Goal: Feedback & Contribution: Leave review/rating

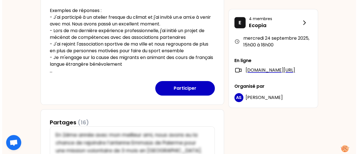
scroll to position [168, 0]
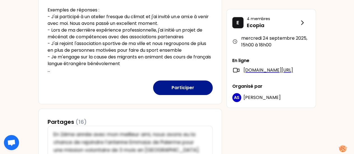
click at [186, 90] on button "Participer" at bounding box center [183, 88] width 60 height 15
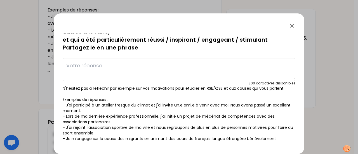
scroll to position [0, 0]
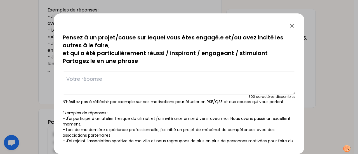
click at [135, 79] on textarea at bounding box center [179, 83] width 233 height 23
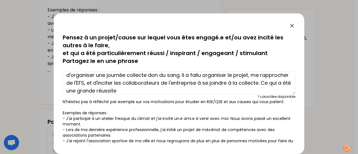
scroll to position [84, 0]
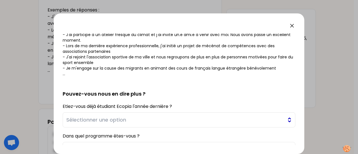
type textarea "Dans le cadre de la formation BTS QSE, j'ai eu un projet citoyen à réaliser. J'…"
click at [153, 118] on span "Sélectionner une option" at bounding box center [175, 120] width 218 height 8
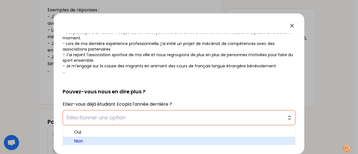
click at [121, 141] on span "Non" at bounding box center [182, 141] width 216 height 7
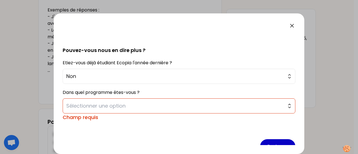
scroll to position [140, 0]
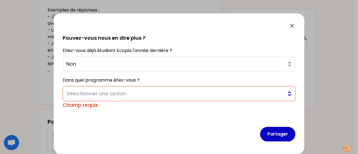
click at [131, 91] on span "Sélectionner une option" at bounding box center [175, 94] width 218 height 8
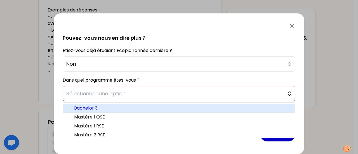
click at [121, 107] on span "Bachelor 3" at bounding box center [182, 108] width 216 height 7
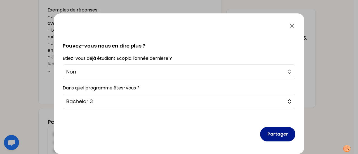
click at [277, 136] on button "Partager" at bounding box center [277, 134] width 35 height 15
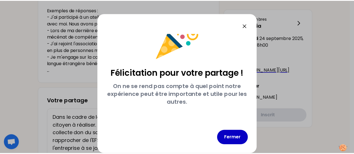
scroll to position [19, 0]
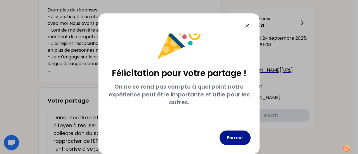
click at [250, 137] on button "Fermer" at bounding box center [235, 138] width 31 height 15
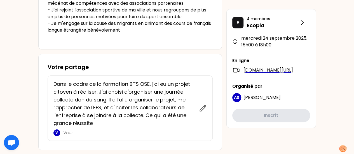
scroll to position [84, 0]
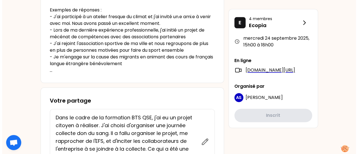
scroll to position [252, 0]
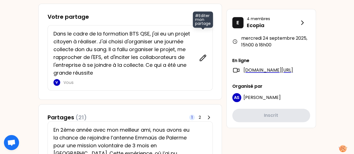
click at [205, 56] on icon at bounding box center [203, 58] width 6 height 6
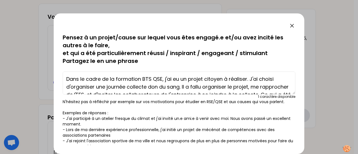
click at [115, 77] on textarea "Dans le cadre de la formation BTS QSE, j'ai eu un projet citoyen à réaliser. J'…" at bounding box center [179, 83] width 233 height 23
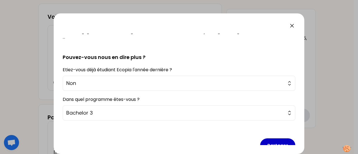
scroll to position [132, 0]
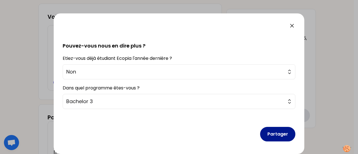
type textarea "Dans le cadre de ma formation BTS QSE, j'ai eu un projet citoyen à réaliser. J'…"
click at [281, 133] on button "Partager" at bounding box center [277, 134] width 35 height 15
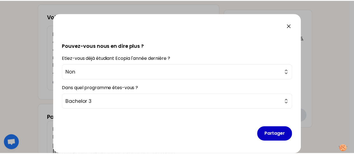
scroll to position [19, 0]
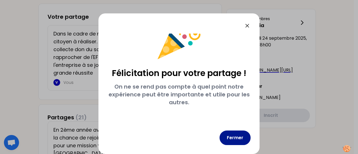
click at [239, 138] on button "Fermer" at bounding box center [235, 138] width 31 height 15
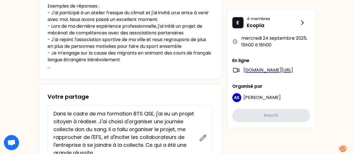
scroll to position [0, 0]
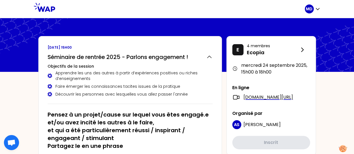
click at [314, 14] on div "MD" at bounding box center [313, 9] width 16 height 18
click at [314, 11] on div "MD" at bounding box center [313, 8] width 16 height 9
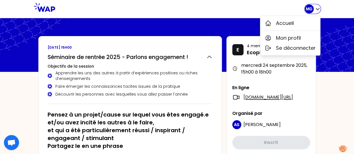
click at [314, 11] on div "MD" at bounding box center [313, 8] width 16 height 9
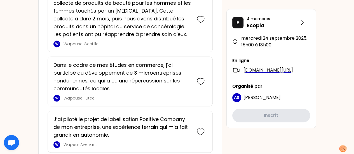
scroll to position [1452, 0]
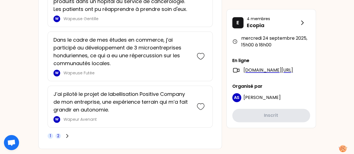
click at [60, 133] on span "2" at bounding box center [58, 136] width 6 height 6
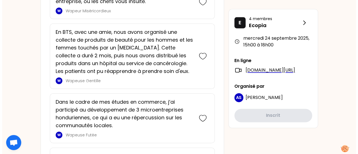
scroll to position [304, 0]
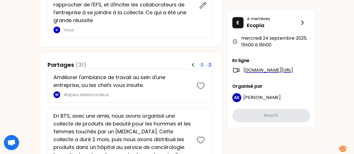
click at [200, 64] on span "1" at bounding box center [202, 65] width 6 height 6
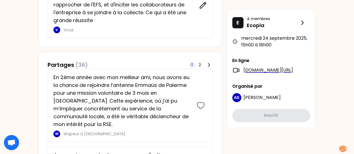
click at [203, 6] on icon at bounding box center [203, 5] width 6 height 6
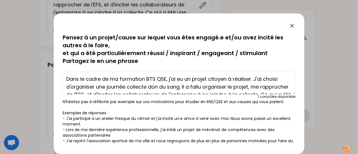
click at [251, 80] on textarea "Dans le cadre de ma formation BTS QSE, j'ai eu un projet citoyen à réaliser. J'…" at bounding box center [179, 83] width 233 height 23
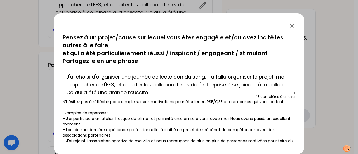
scroll to position [16, 0]
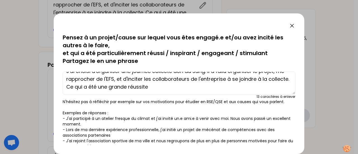
drag, startPoint x: 206, startPoint y: 86, endPoint x: 117, endPoint y: 95, distance: 89.7
click at [117, 95] on div "Dans le cadre de ma formation BTS QSE, j'ai eu un projet citoyen à réaliser en …" at bounding box center [179, 84] width 233 height 30
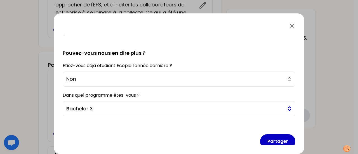
scroll to position [132, 0]
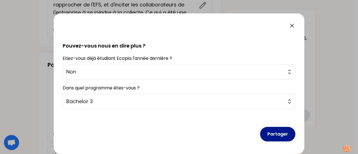
type textarea "Dans le cadre de ma formation BTS QSE, j'ai eu un projet citoyen à réaliser en …"
click at [267, 130] on button "Partager" at bounding box center [277, 134] width 35 height 15
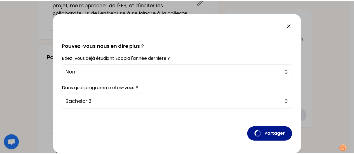
scroll to position [19, 0]
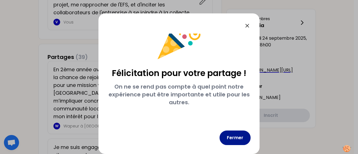
click at [244, 136] on button "Fermer" at bounding box center [235, 138] width 31 height 15
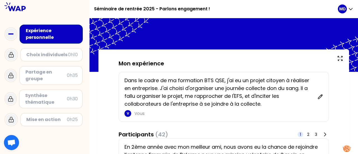
scroll to position [84, 0]
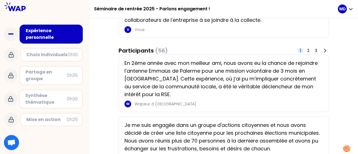
click at [66, 54] on div "Choix individuels" at bounding box center [47, 54] width 42 height 7
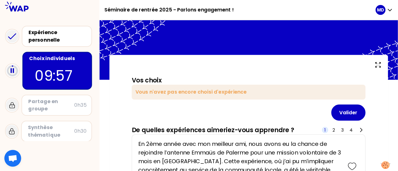
scroll to position [84, 0]
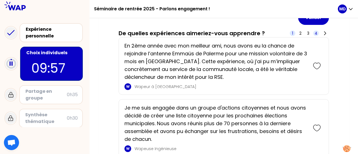
click at [317, 32] on span "4" at bounding box center [316, 33] width 3 height 6
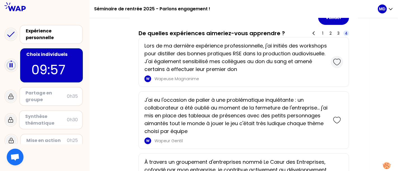
click at [339, 65] on icon at bounding box center [337, 62] width 8 height 8
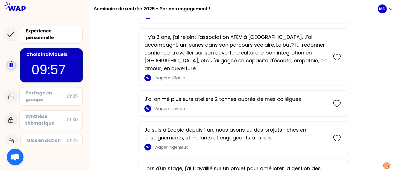
scroll to position [742, 0]
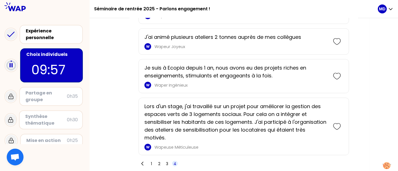
click at [170, 154] on div "1 2 3 4" at bounding box center [157, 164] width 39 height 8
click at [166, 154] on span "3" at bounding box center [167, 164] width 2 height 6
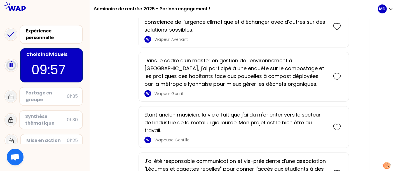
scroll to position [415, 0]
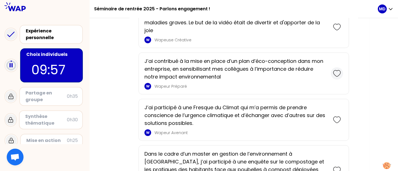
click at [337, 71] on icon at bounding box center [337, 74] width 8 height 8
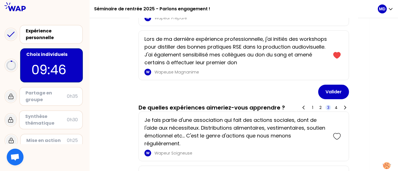
scroll to position [93, 0]
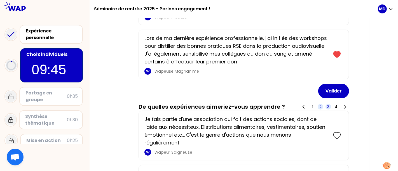
click at [321, 107] on span "2" at bounding box center [320, 107] width 2 height 6
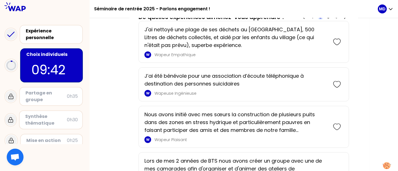
scroll to position [186, 0]
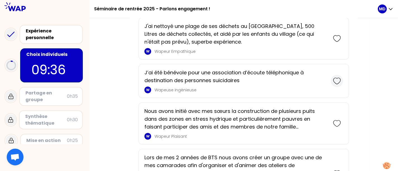
click at [336, 81] on icon at bounding box center [337, 81] width 8 height 8
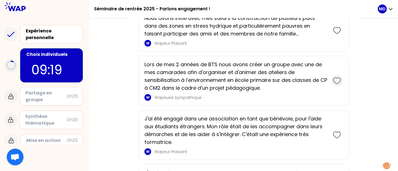
click at [337, 82] on icon at bounding box center [336, 81] width 7 height 6
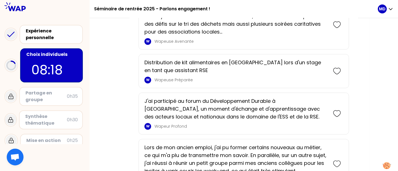
scroll to position [1118, 0]
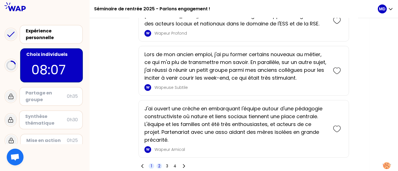
click at [151, 154] on span "1" at bounding box center [151, 166] width 1 height 6
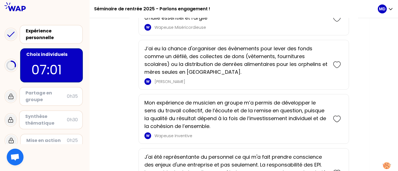
scroll to position [411, 0]
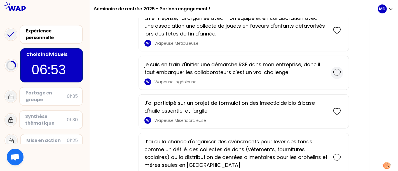
click at [339, 70] on icon at bounding box center [337, 73] width 8 height 8
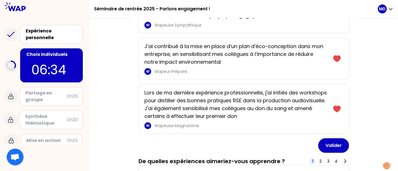
scroll to position [263, 0]
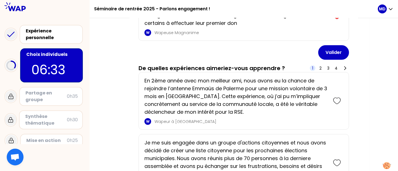
click at [340, 67] on div "1 2 3 4" at bounding box center [329, 68] width 39 height 8
click at [337, 67] on span "4" at bounding box center [336, 68] width 6 height 6
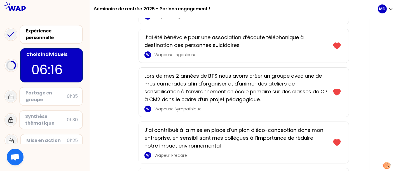
scroll to position [0, 0]
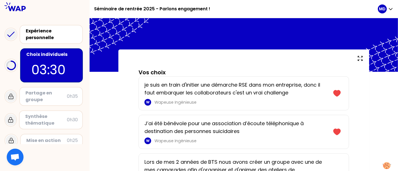
drag, startPoint x: 376, startPoint y: 115, endPoint x: 371, endPoint y: 112, distance: 6.5
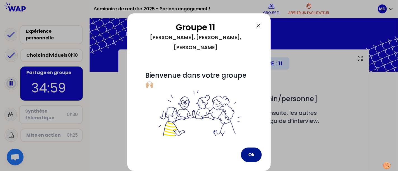
click at [250, 154] on button "Ok" at bounding box center [251, 155] width 21 height 15
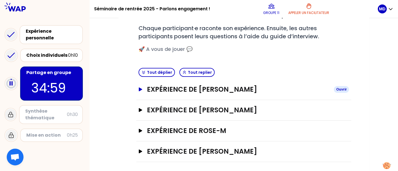
scroll to position [85, 0]
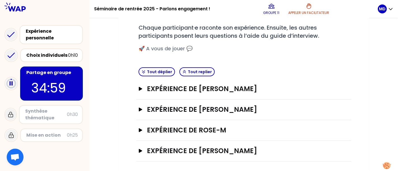
click at [349, 77] on div "Tout déplier Tout replier" at bounding box center [243, 72] width 215 height 14
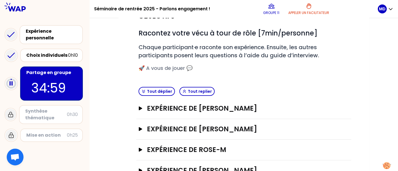
scroll to position [71, 0]
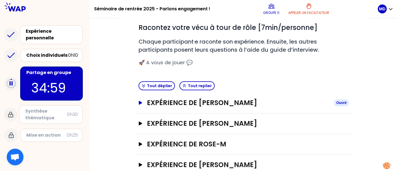
click at [225, 103] on h3 "Expérience de [PERSON_NAME]" at bounding box center [238, 102] width 182 height 9
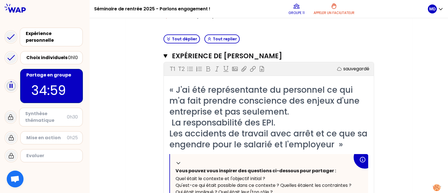
scroll to position [120, 0]
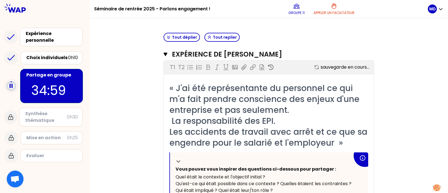
drag, startPoint x: 441, startPoint y: 91, endPoint x: 447, endPoint y: 129, distance: 38.5
click at [358, 129] on div "Mon numéro de groupe : 11 Objectifs # Racontez votre vécu à tour de rôle [7min/…" at bounding box center [269, 105] width 358 height 175
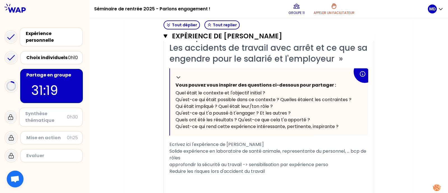
scroll to position [309, 0]
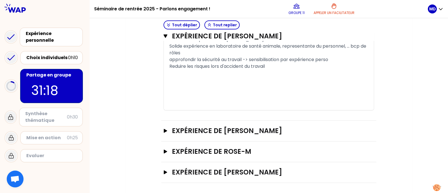
click at [290, 135] on div "Expérience de cedric Ouvrir" at bounding box center [268, 131] width 215 height 21
click at [208, 131] on h3 "Expérience de [PERSON_NAME]" at bounding box center [263, 130] width 182 height 9
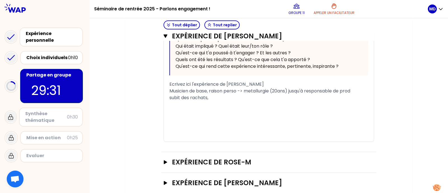
scroll to position [519, 0]
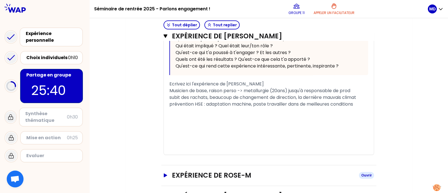
click at [206, 154] on h3 "Expérience de Rose-M" at bounding box center [263, 175] width 182 height 9
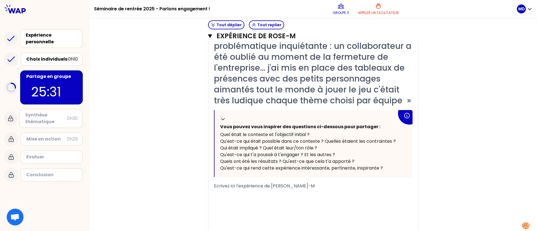
scroll to position [677, 0]
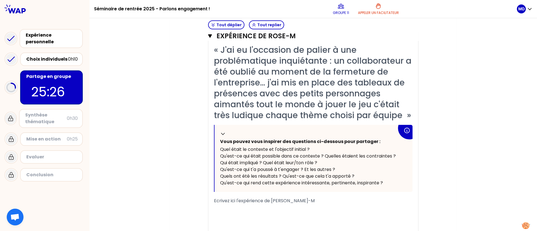
click at [308, 154] on div "﻿" at bounding box center [313, 214] width 199 height 7
click at [249, 154] on span "Ecrivez ici l'expérience de Rose-M" at bounding box center [264, 201] width 101 height 6
click at [240, 154] on div "﻿" at bounding box center [313, 214] width 199 height 7
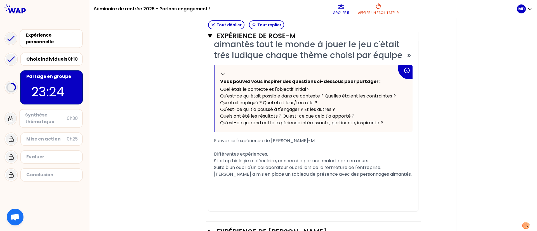
scroll to position [755, 0]
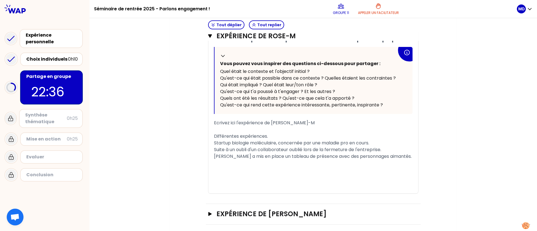
click at [358, 154] on div "Suite à un oubli d'un collaborateur oublié lors de la fermeture de l'entreprise…" at bounding box center [313, 153] width 199 height 13
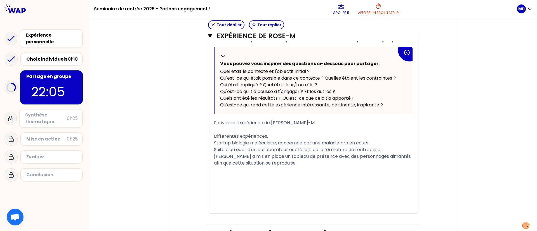
click at [267, 135] on div "Différentes expériences." at bounding box center [313, 136] width 199 height 7
drag, startPoint x: 272, startPoint y: 136, endPoint x: 213, endPoint y: 129, distance: 58.6
click at [214, 129] on div "« J'ai eu l'occasion de palier à une problématique inquiétante : un collaborate…" at bounding box center [313, 89] width 199 height 247
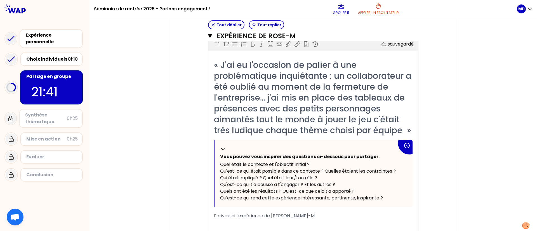
scroll to position [787, 0]
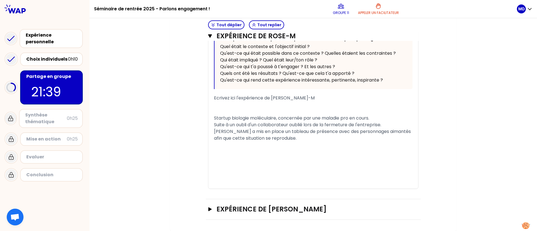
click at [292, 141] on div "Suite à un oubli d'un collaborateur oublié lors de la fermeture de l'entreprise…" at bounding box center [313, 132] width 199 height 20
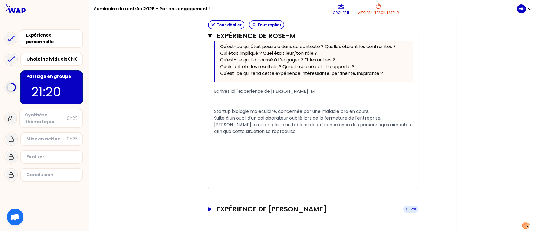
click at [353, 154] on h3 "Expérience de [PERSON_NAME]" at bounding box center [307, 209] width 182 height 9
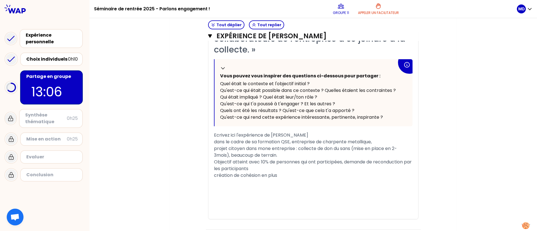
scroll to position [1063, 0]
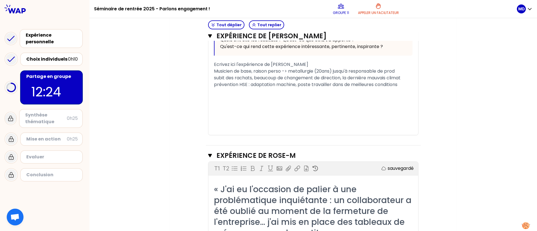
scroll to position [412, 0]
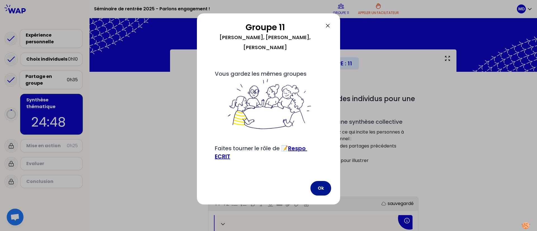
click at [315, 154] on button "Ok" at bounding box center [320, 188] width 21 height 15
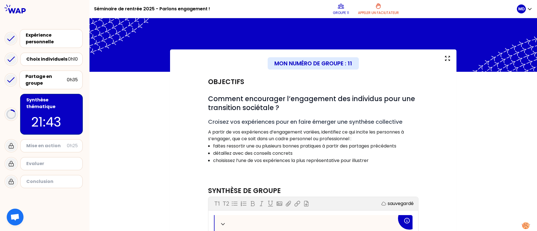
drag, startPoint x: 309, startPoint y: 198, endPoint x: 308, endPoint y: 185, distance: 13.2
click at [358, 12] on p "Appeler un facilitateur" at bounding box center [378, 13] width 41 height 4
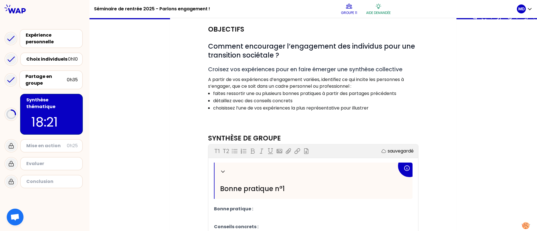
scroll to position [178, 0]
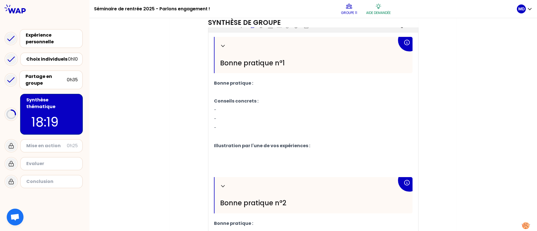
click at [263, 83] on p "Bonne pratique :" at bounding box center [313, 83] width 199 height 9
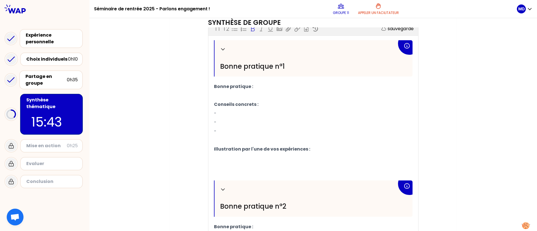
scroll to position [161, 0]
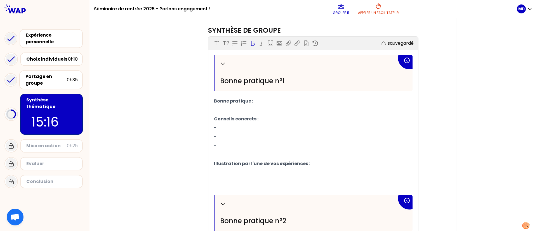
click at [270, 100] on p "Bonne pratique :" at bounding box center [313, 101] width 199 height 9
click at [257, 126] on p "-" at bounding box center [313, 128] width 199 height 9
click at [259, 136] on p "-" at bounding box center [313, 137] width 199 height 9
click at [265, 141] on p "- Observation et analyse des besoins" at bounding box center [313, 137] width 199 height 9
click at [263, 146] on p "-" at bounding box center [313, 146] width 199 height 9
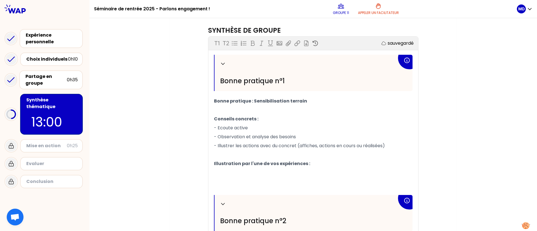
click at [303, 154] on p "﻿" at bounding box center [313, 172] width 199 height 9
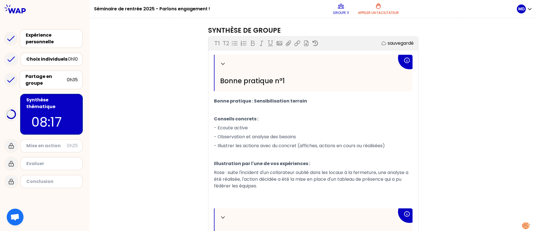
click at [268, 154] on p "Rose : suite l'incident d'un collarateur oublié dans les locaux à la fermeture,…" at bounding box center [313, 179] width 199 height 22
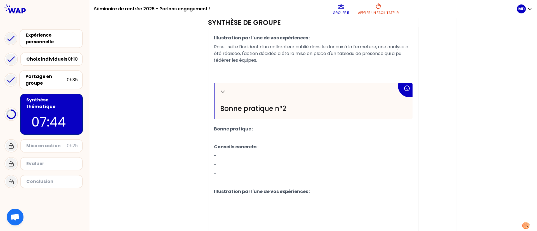
click at [277, 129] on p "Bonne pratique :" at bounding box center [313, 129] width 199 height 9
click at [302, 142] on p "﻿" at bounding box center [313, 138] width 199 height 9
click at [251, 154] on p "-" at bounding box center [313, 156] width 199 height 9
click at [348, 135] on p "﻿" at bounding box center [313, 138] width 199 height 9
click at [349, 130] on p "Bonne pratique : Création de cohésion inter-service" at bounding box center [313, 129] width 199 height 9
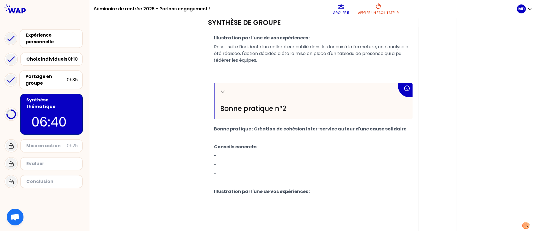
click at [241, 154] on p "-" at bounding box center [313, 156] width 199 height 9
click at [230, 153] on p "-" at bounding box center [313, 156] width 199 height 9
click at [244, 152] on p "-" at bounding box center [313, 156] width 199 height 9
click at [314, 154] on p "-" at bounding box center [313, 165] width 199 height 9
click at [328, 154] on p "- Mettre en lien la sensibilisation et les causes" at bounding box center [313, 156] width 199 height 9
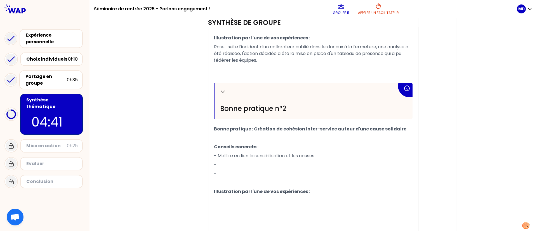
click at [252, 154] on p "-" at bounding box center [313, 165] width 199 height 9
click at [244, 154] on p "-" at bounding box center [313, 174] width 199 height 9
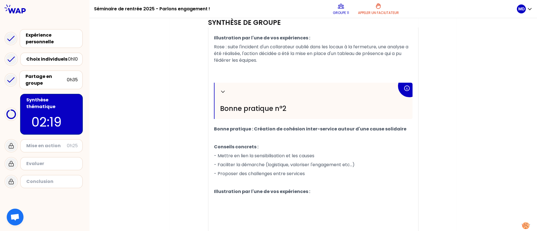
click at [326, 154] on p "- Proposer des challenges entre services" at bounding box center [313, 174] width 199 height 9
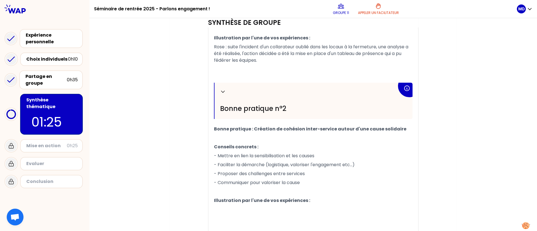
click at [214, 154] on p "﻿" at bounding box center [313, 209] width 199 height 9
click at [297, 154] on span "Marion : Mise en place du covoiturage en mélangeant les services." at bounding box center [286, 209] width 145 height 6
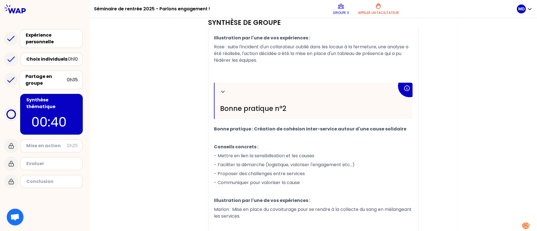
click at [271, 154] on p "Marion : Mise en place du covoiturage pour se rendre à la collecte du sang en m…" at bounding box center [313, 213] width 199 height 16
click at [251, 154] on span "Marion : Mise en place du covoiturage pour se rendre à la collecte du sang en m…" at bounding box center [313, 212] width 199 height 13
click at [294, 154] on p "Marion : Mise en place du covoiturage pour se rendre à la collecte du sang en m…" at bounding box center [313, 213] width 199 height 16
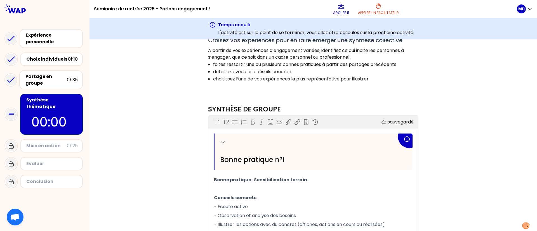
scroll to position [0, 0]
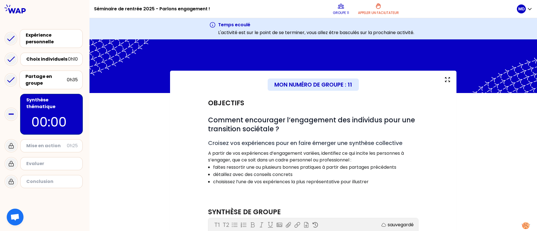
click at [38, 112] on p "00:00" at bounding box center [51, 122] width 40 height 20
click at [358, 81] on icon at bounding box center [447, 79] width 4 height 4
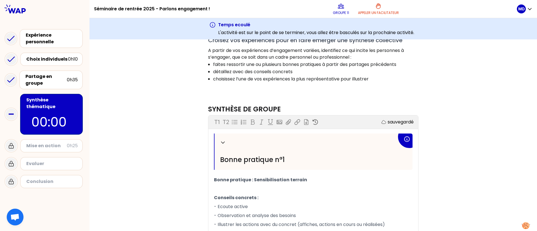
scroll to position [323, 0]
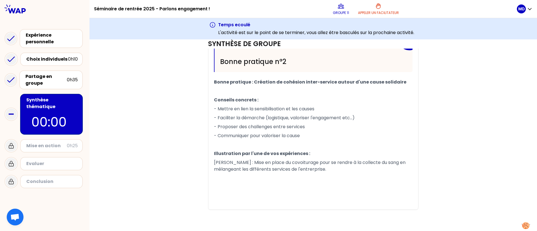
drag, startPoint x: 146, startPoint y: 132, endPoint x: 214, endPoint y: 84, distance: 83.1
click at [259, 147] on p "﻿" at bounding box center [313, 144] width 199 height 9
click at [287, 154] on span "Marion : Mise en place du covoiturage pour se rendre à la collecte du sang en m…" at bounding box center [310, 165] width 193 height 13
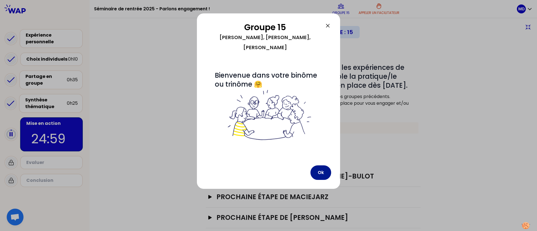
click at [323, 154] on button "Ok" at bounding box center [320, 173] width 21 height 15
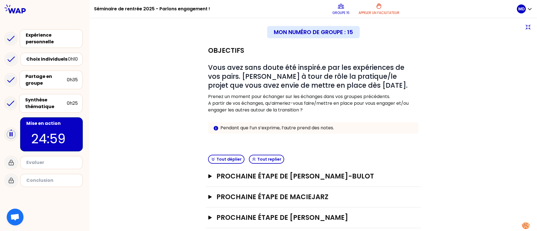
scroll to position [8, 0]
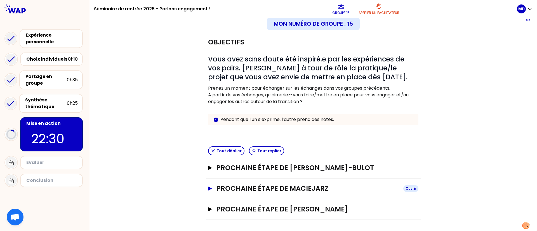
click at [314, 154] on h3 "Prochaine étape de Maciejarz" at bounding box center [307, 188] width 182 height 9
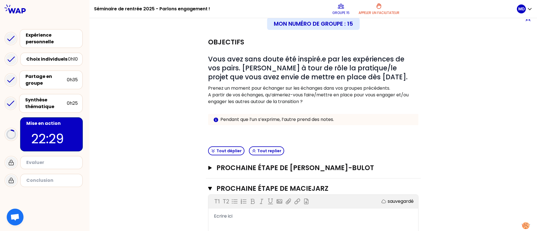
scroll to position [98, 0]
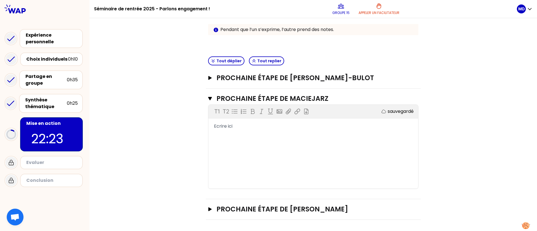
click at [293, 138] on div "T1 T2 Exporter sauvegardé Ecrire ici" at bounding box center [313, 147] width 210 height 84
click at [224, 126] on span "Ecrire ici" at bounding box center [223, 126] width 18 height 6
click at [239, 138] on div "T1 T2 Exporter sauvegardé ﻿" at bounding box center [313, 147] width 210 height 84
click at [226, 129] on div "﻿" at bounding box center [313, 126] width 199 height 7
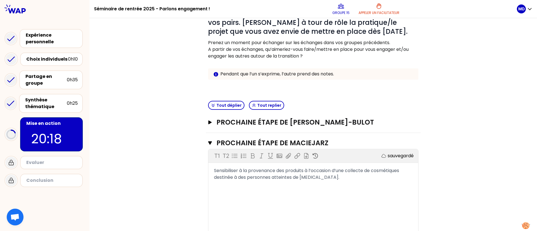
scroll to position [56, 0]
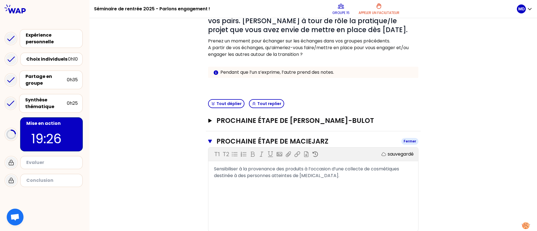
click at [208, 143] on icon "button" at bounding box center [210, 141] width 4 height 4
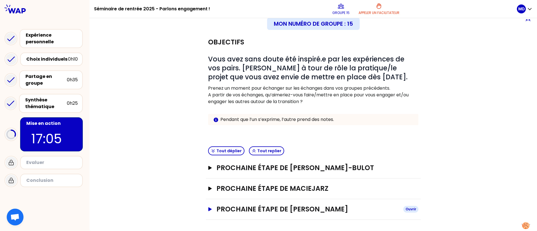
click at [281, 154] on h3 "Prochaine étape de Marion Dufils" at bounding box center [307, 209] width 182 height 9
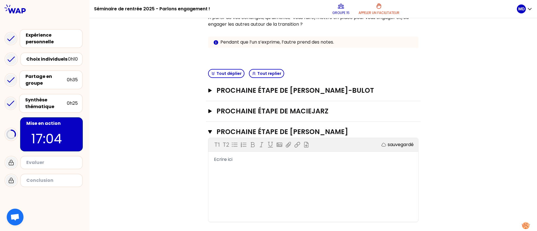
scroll to position [98, 0]
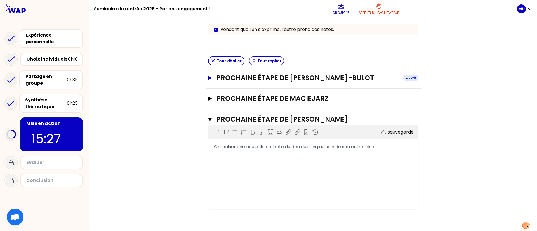
click at [272, 81] on h3 "Prochaine étape de Jasmine Essafraoui-Bulot" at bounding box center [307, 78] width 182 height 9
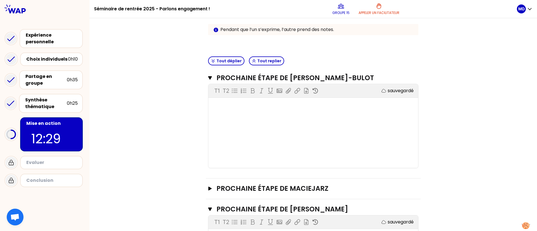
click at [283, 132] on div "T1 T2 Exporter sauvegardé ﻿" at bounding box center [313, 126] width 210 height 84
click at [272, 114] on div "T1 T2 Exporter sauvegardé ﻿" at bounding box center [313, 126] width 210 height 84
click at [218, 109] on div "﻿" at bounding box center [313, 105] width 199 height 7
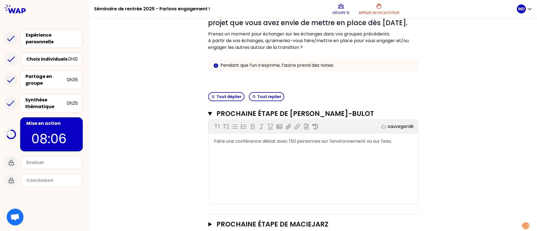
scroll to position [0, 0]
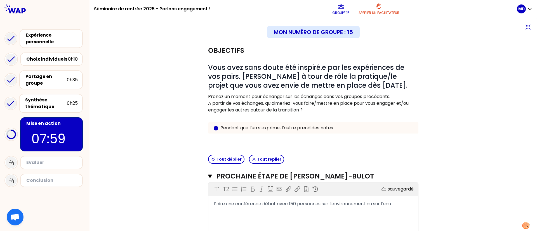
click at [358, 154] on div "Objectifs # Vous avez sans doute été inspiré.e par les expériences de vos pairs…" at bounding box center [313, 225] width 425 height 368
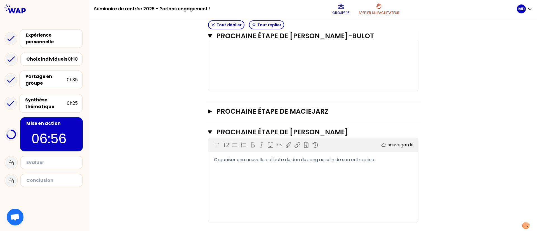
scroll to position [189, 0]
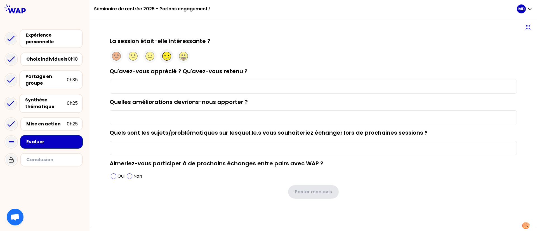
click at [168, 55] on icon at bounding box center [166, 55] width 4 height 1
click at [265, 88] on input "Qu'avez-vous apprécié ? Qu'avez-vous retenu ?" at bounding box center [313, 87] width 407 height 14
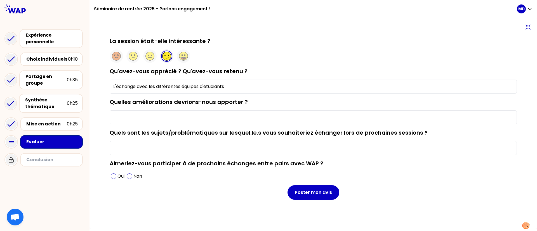
type input "L'échange avec les différentes équipes d'étudiants"
click at [263, 112] on input "Quelles améliorations devrions-nous apporter ?" at bounding box center [313, 117] width 407 height 14
click at [261, 151] on input "Quels sont les sujets/problématiques sur lesquel.le.s vous souhaiteriez échange…" at bounding box center [313, 148] width 407 height 14
click at [113, 154] on span at bounding box center [114, 177] width 6 height 6
click at [186, 145] on input "Quels sont les sujets/problématiques sur lesquel.le.s vous souhaiteriez échange…" at bounding box center [313, 148] width 407 height 14
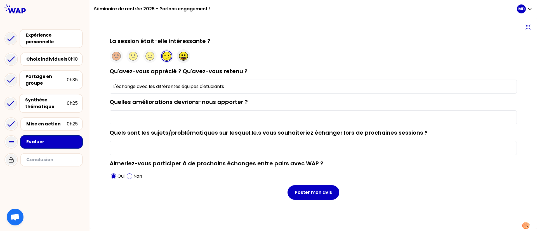
click at [182, 59] on icon at bounding box center [183, 58] width 5 height 1
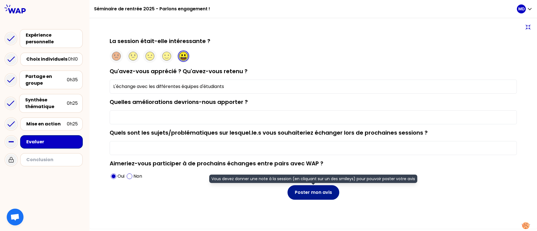
click at [318, 154] on button "Poster mon avis" at bounding box center [314, 192] width 52 height 15
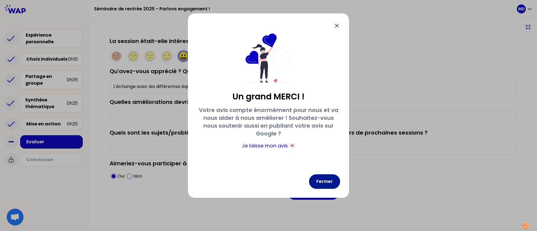
click at [335, 154] on button "Fermer" at bounding box center [324, 182] width 31 height 15
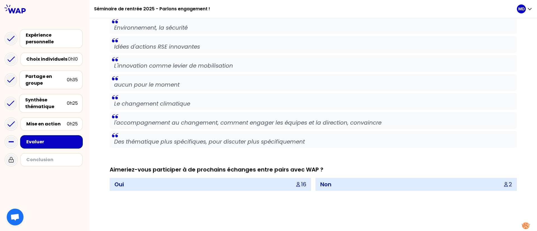
scroll to position [743, 0]
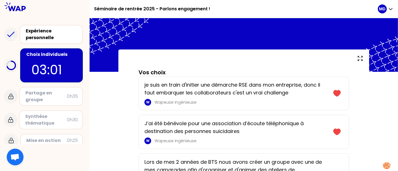
scroll to position [186, 0]
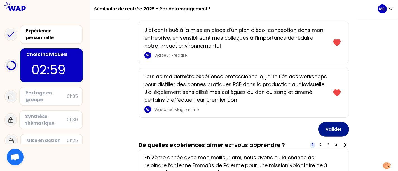
click at [332, 129] on button "Valider" at bounding box center [333, 129] width 31 height 15
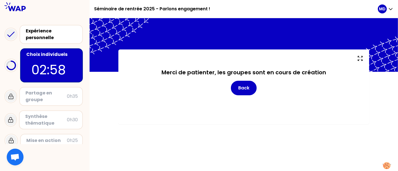
scroll to position [0, 0]
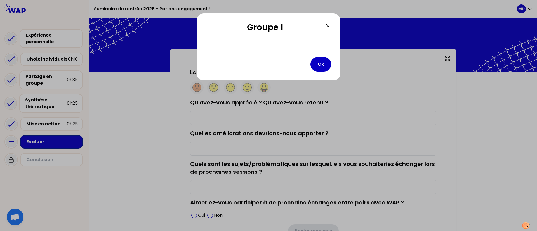
type input "L'échange avec les différentes équipes d'étudiants"
